Goal: Task Accomplishment & Management: Manage account settings

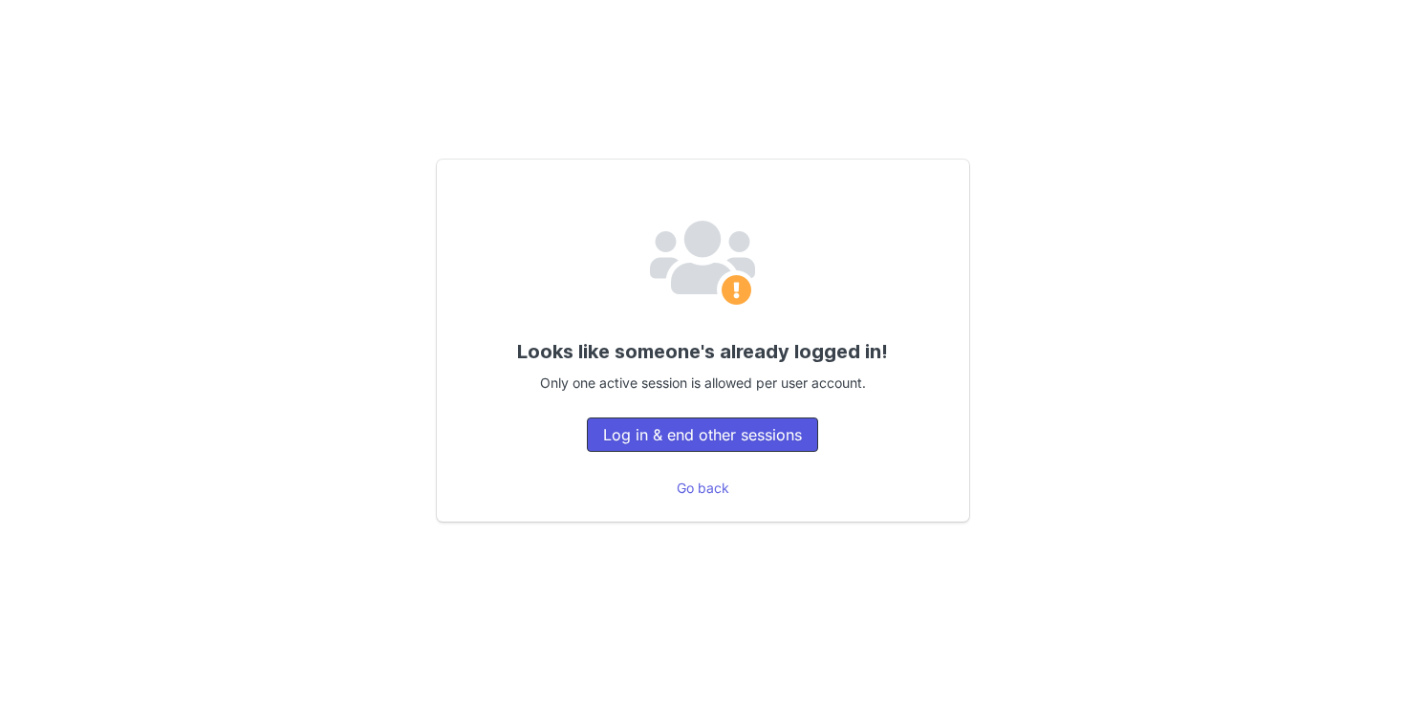
click at [710, 431] on button "Log in & end other sessions" at bounding box center [702, 435] width 231 height 34
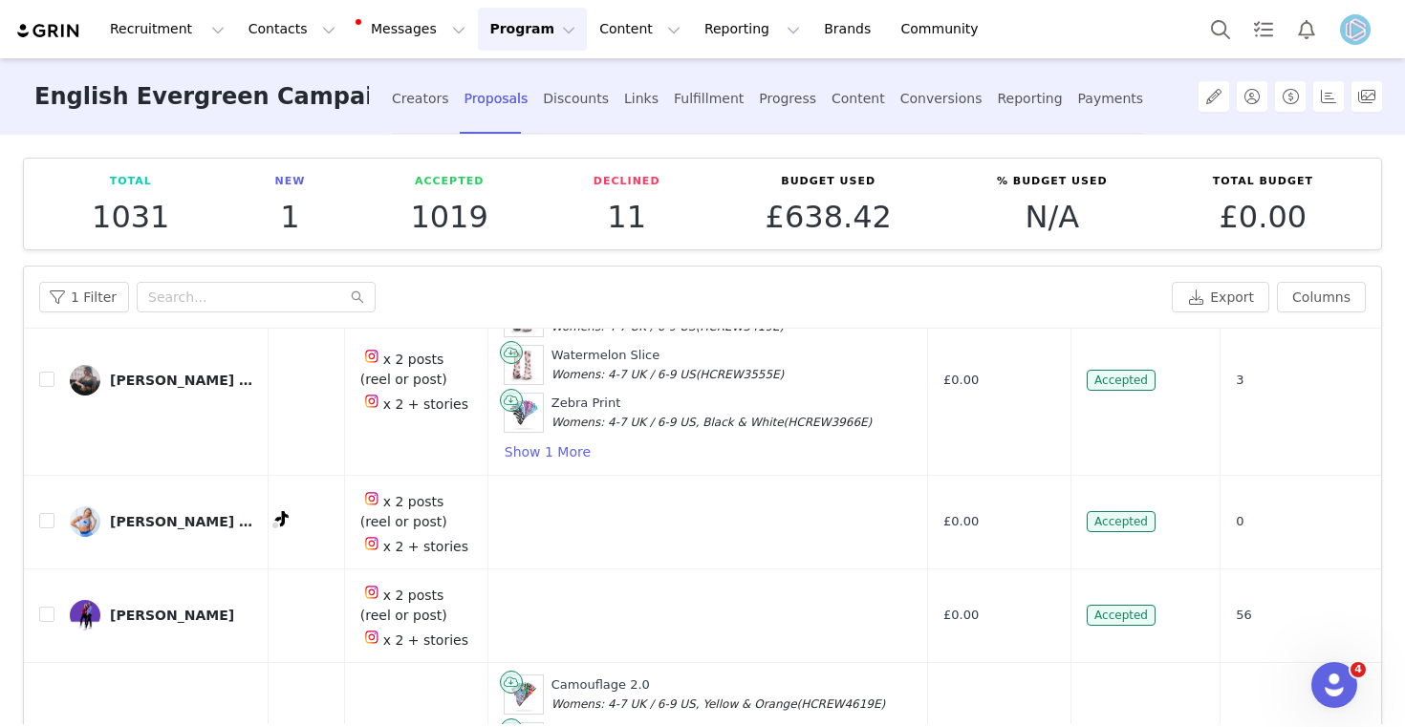
scroll to position [0, 393]
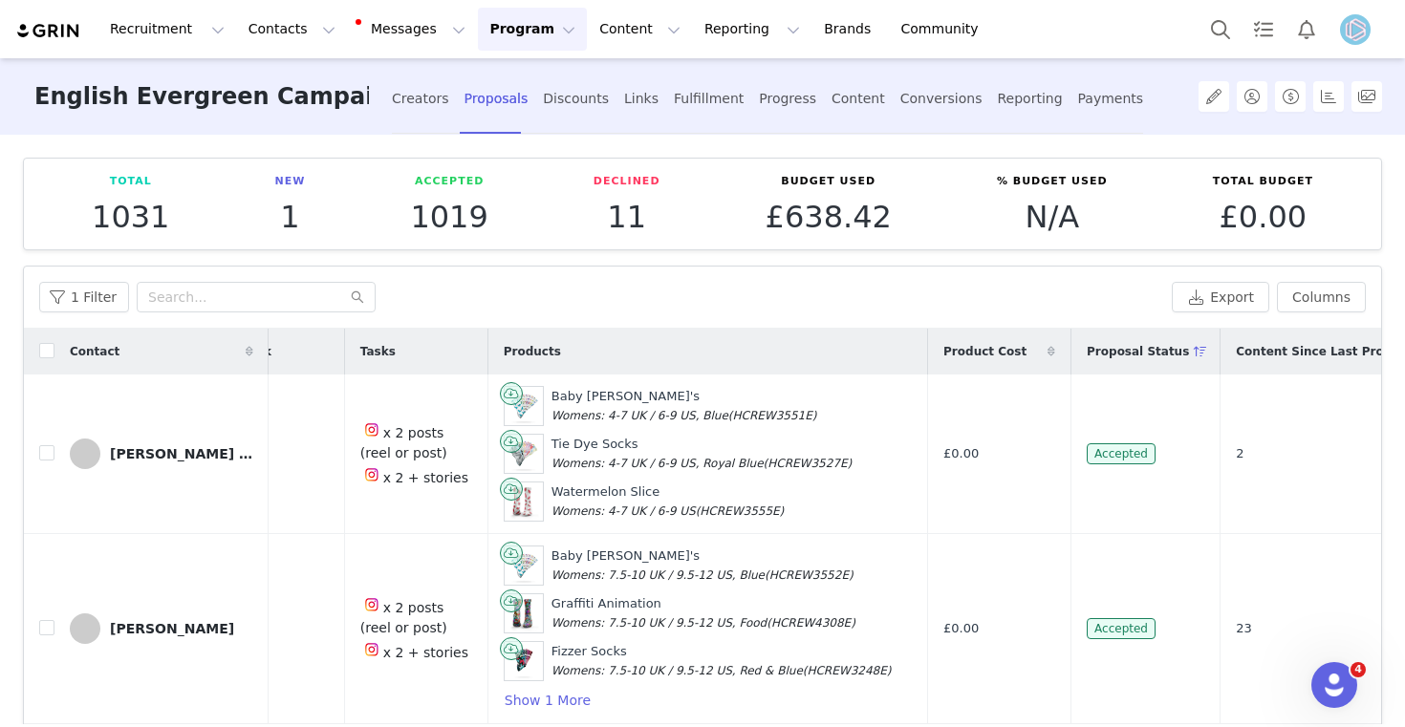
click at [1194, 351] on icon at bounding box center [1200, 351] width 13 height 11
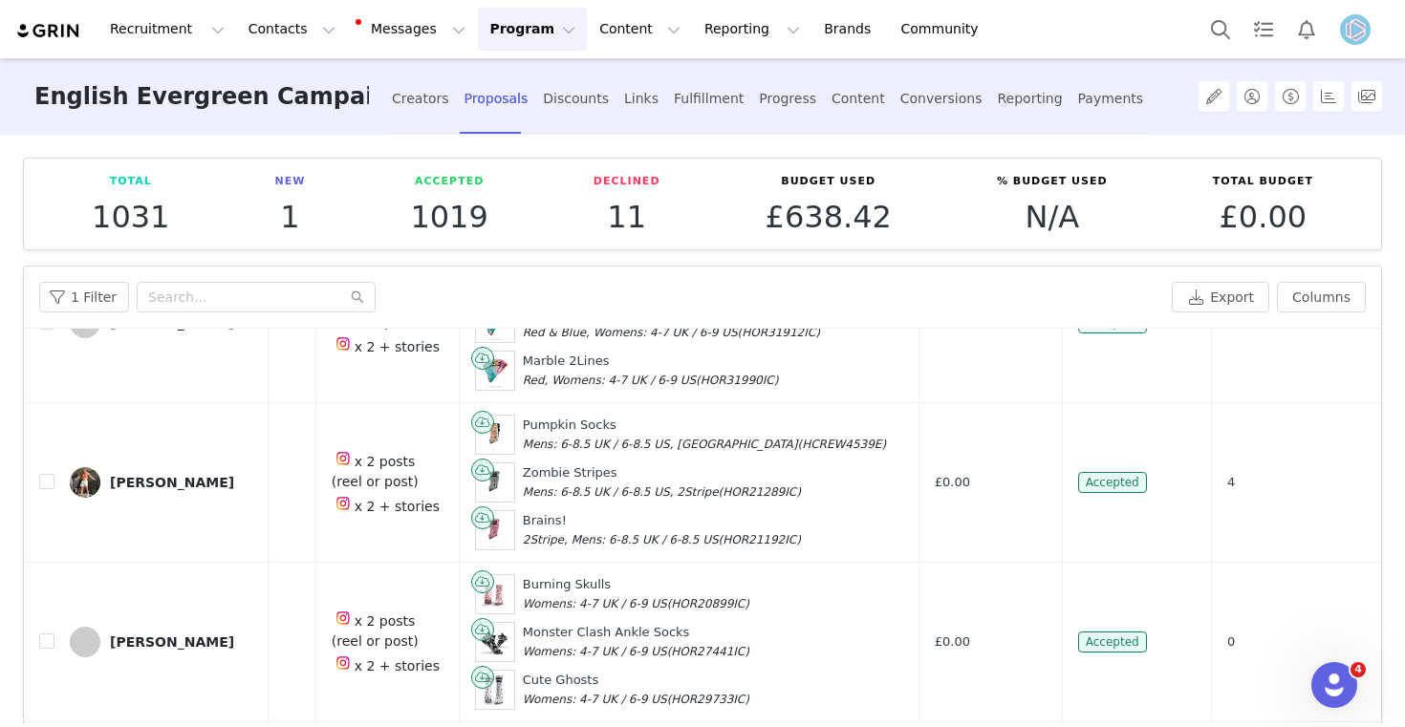
scroll to position [0, 422]
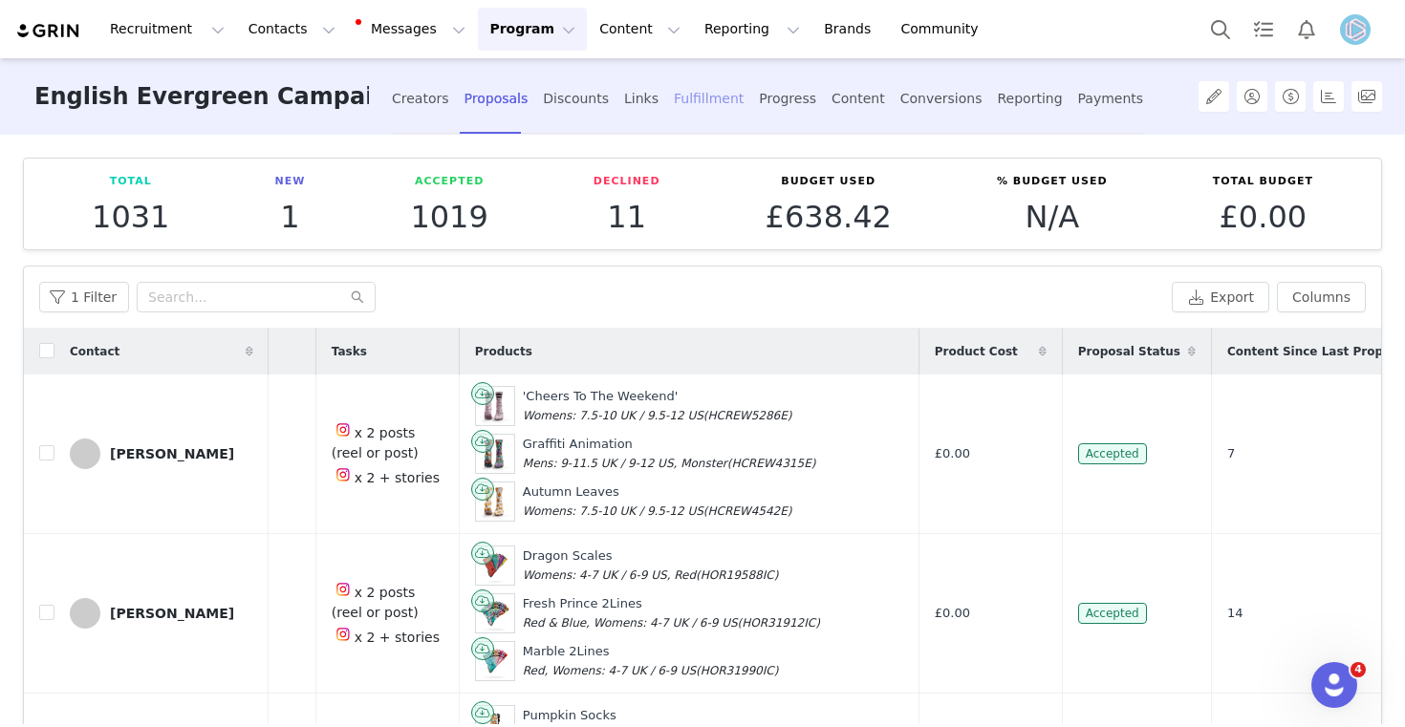
click at [697, 100] on div "Fulfillment" at bounding box center [709, 99] width 70 height 51
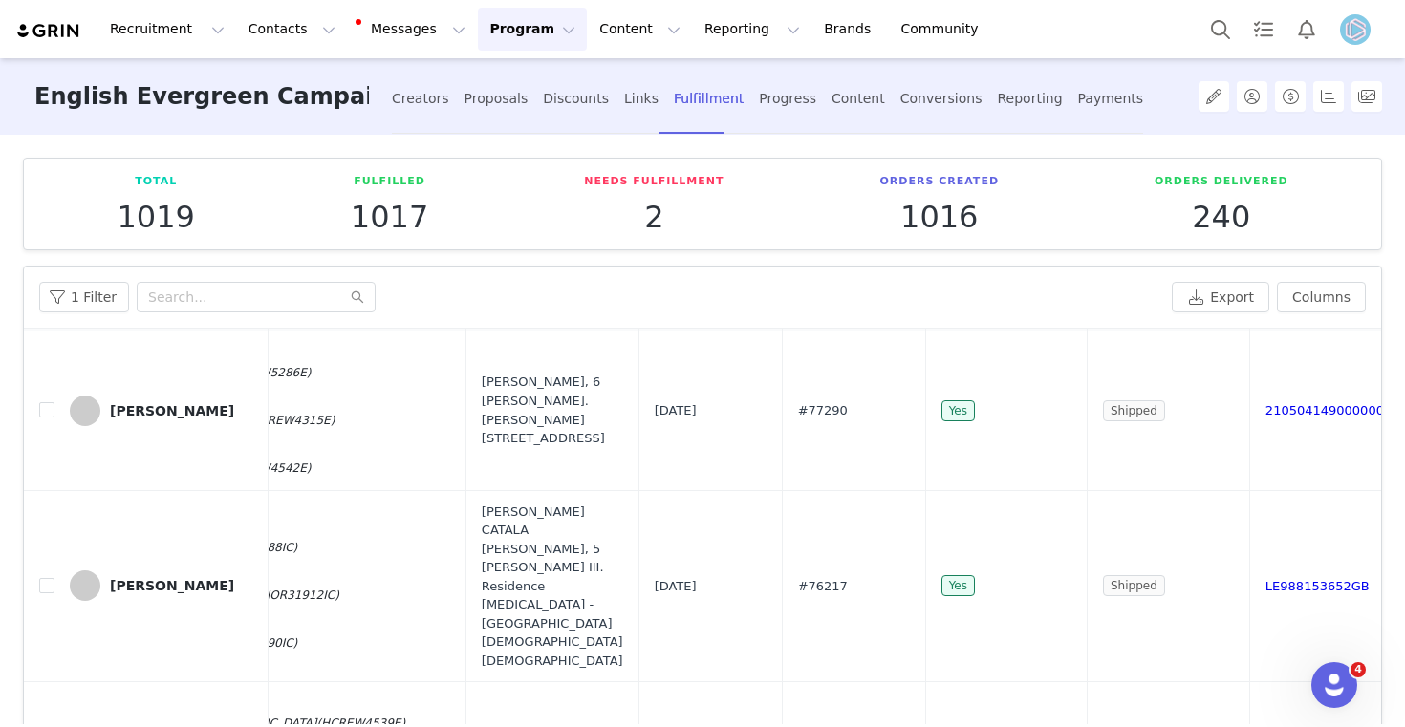
scroll to position [0, 448]
